Goal: Task Accomplishment & Management: Manage account settings

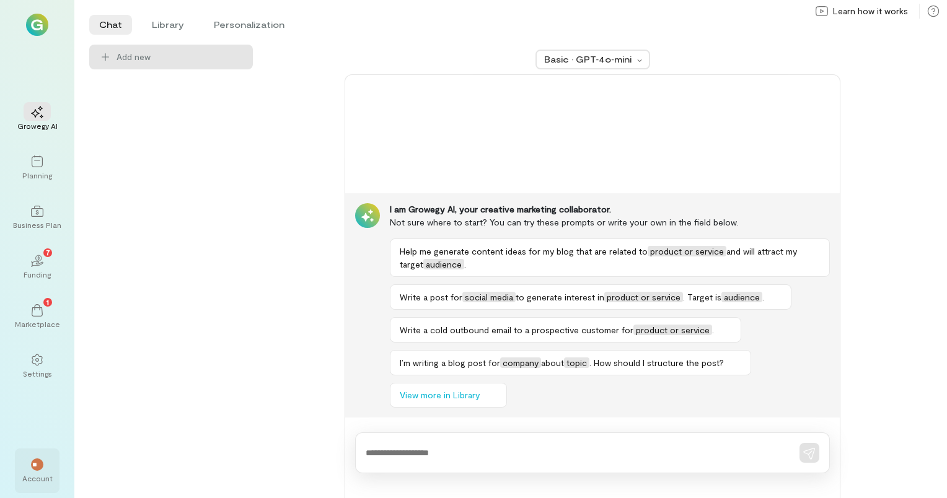
click at [40, 474] on div "Account" at bounding box center [37, 478] width 30 height 10
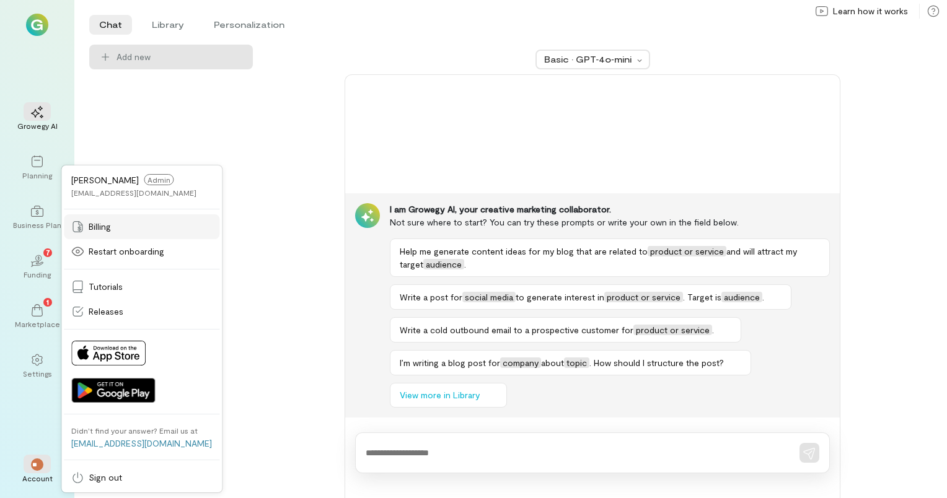
click at [101, 224] on span "Billing" at bounding box center [100, 227] width 22 height 12
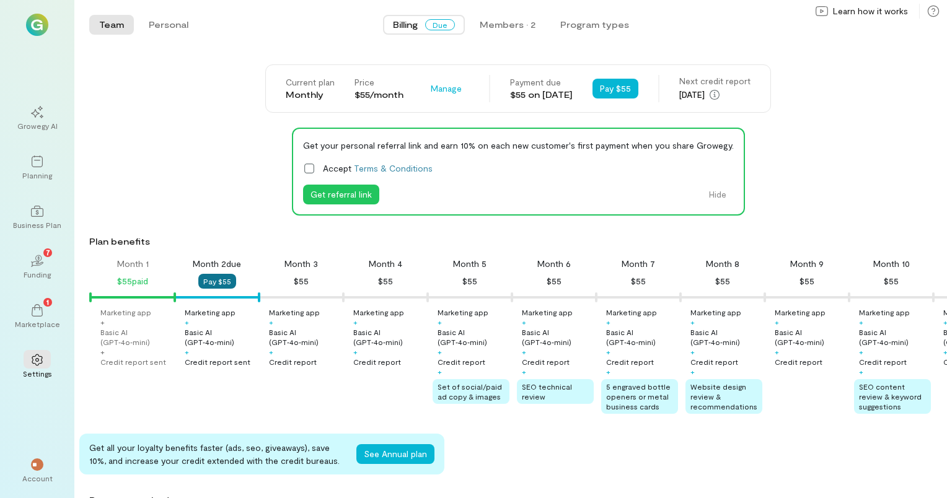
click at [222, 276] on button "Pay $55" at bounding box center [217, 281] width 38 height 15
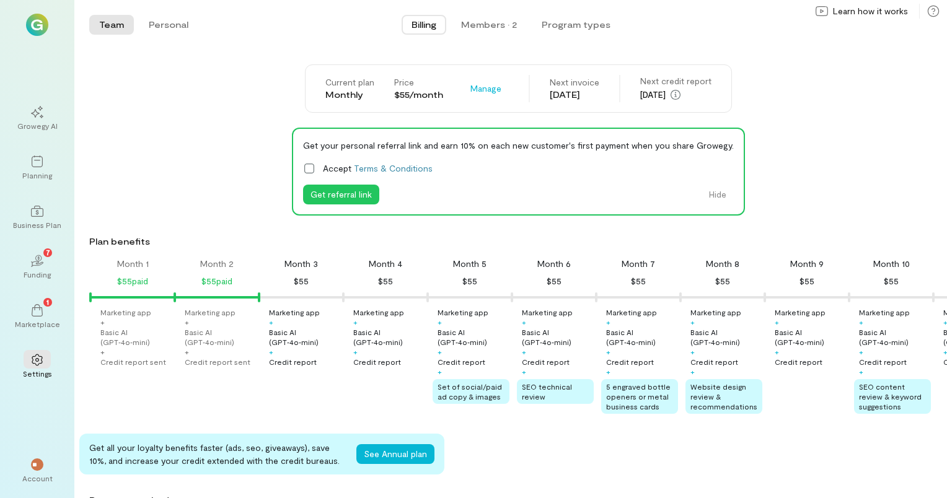
scroll to position [0, 242]
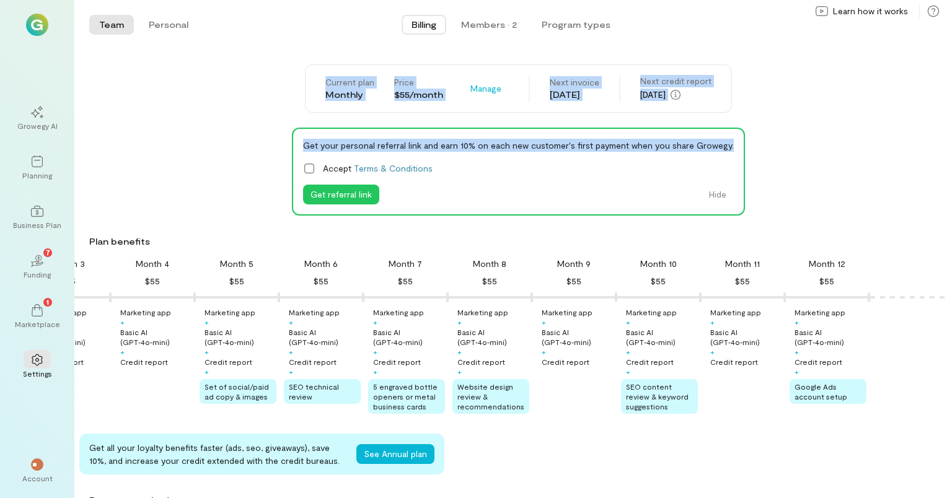
drag, startPoint x: 937, startPoint y: 154, endPoint x: 948, endPoint y: 36, distance: 118.3
click at [946, 36] on html "Growegy AI Planning Business Plan 02 7 Funding 1 Marketplace Settings ** Accoun…" at bounding box center [473, 249] width 947 height 498
click at [838, 99] on div "Current plan Monthly Price $55/month Manage Next invoice [DATE] Next credit rep…" at bounding box center [517, 88] width 857 height 48
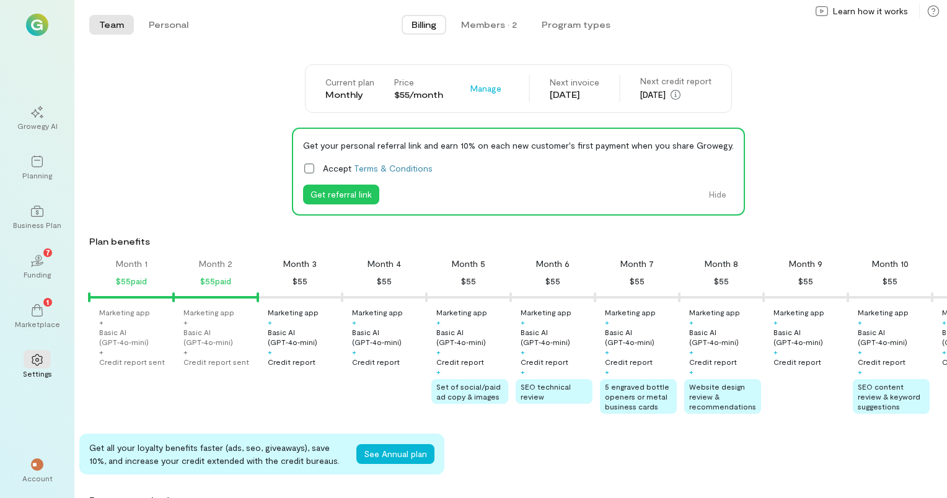
scroll to position [0, 0]
